Goal: Navigation & Orientation: Find specific page/section

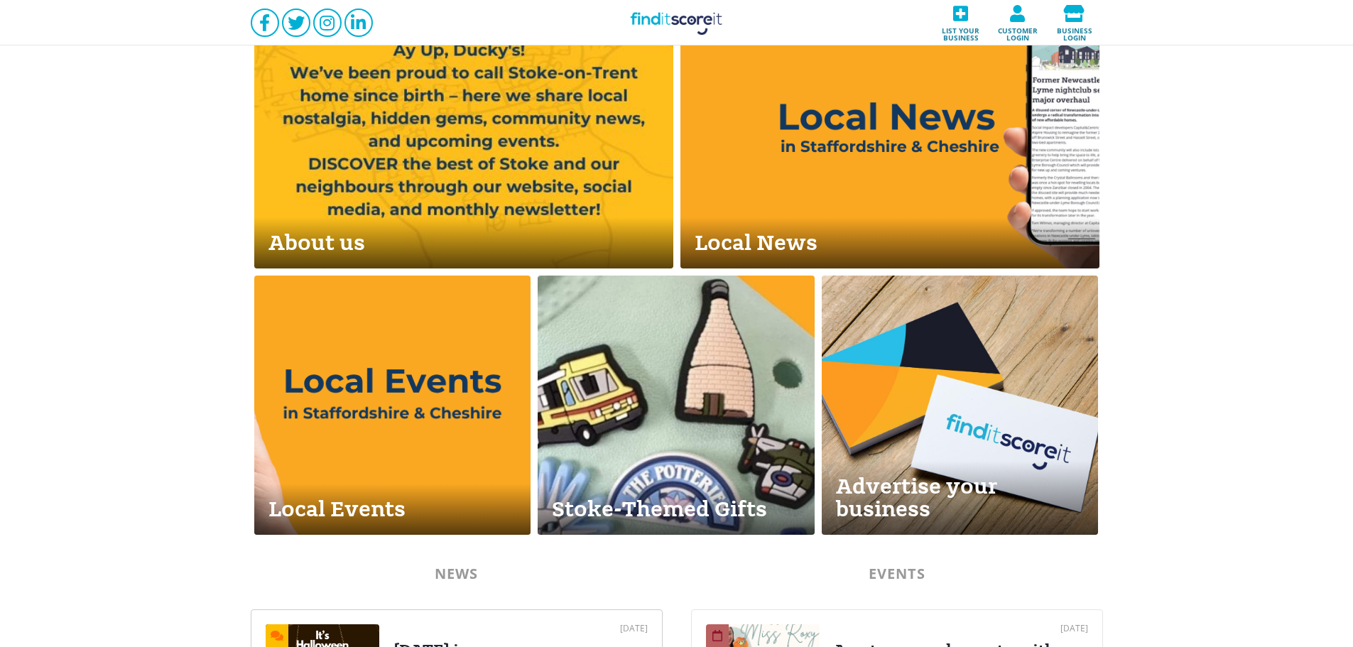
scroll to position [628, 0]
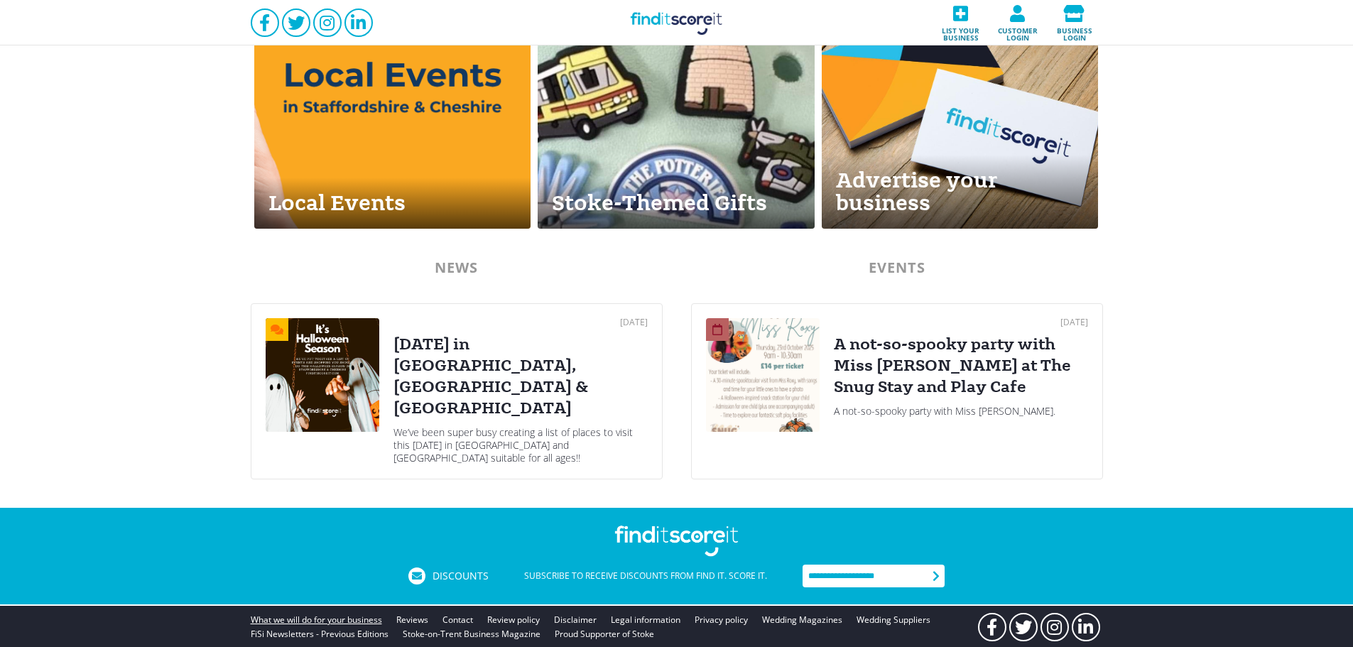
click at [335, 613] on link "What we will do for your business" at bounding box center [316, 620] width 131 height 14
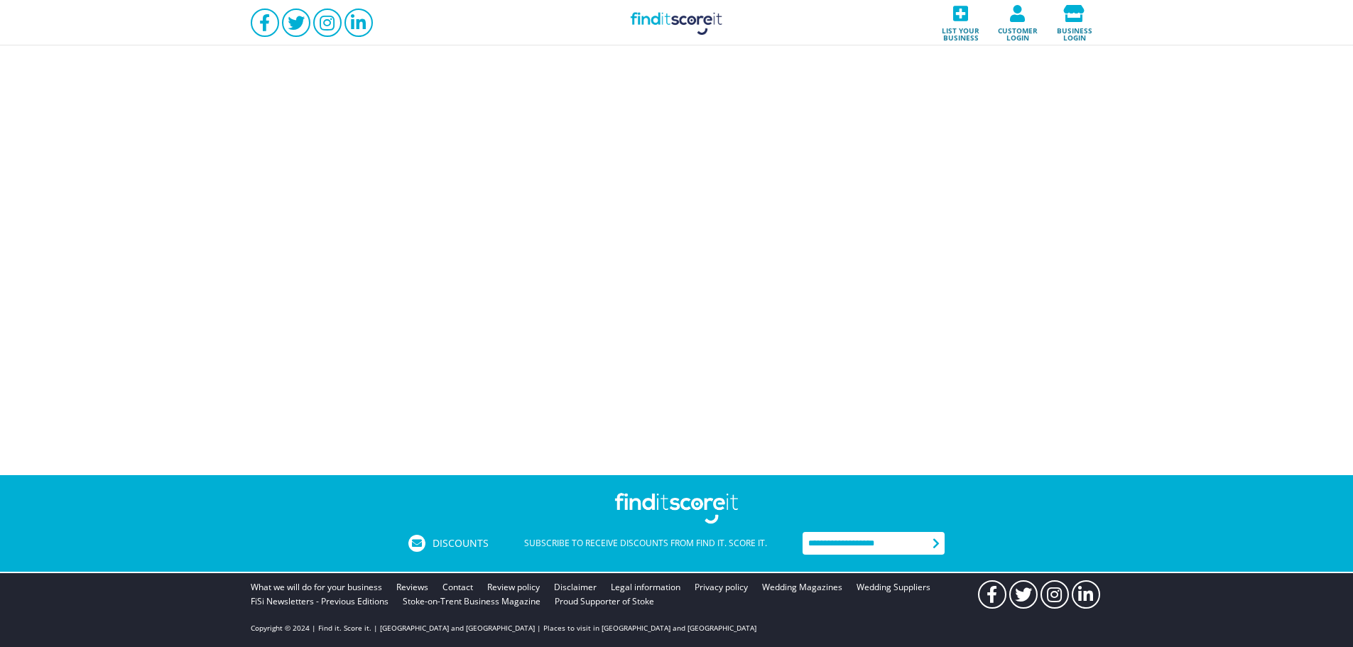
click at [686, 18] on link "Find it Score it" at bounding box center [677, 22] width 142 height 45
click at [313, 588] on link "What we will do for your business" at bounding box center [316, 587] width 131 height 14
